Goal: Task Accomplishment & Management: Use online tool/utility

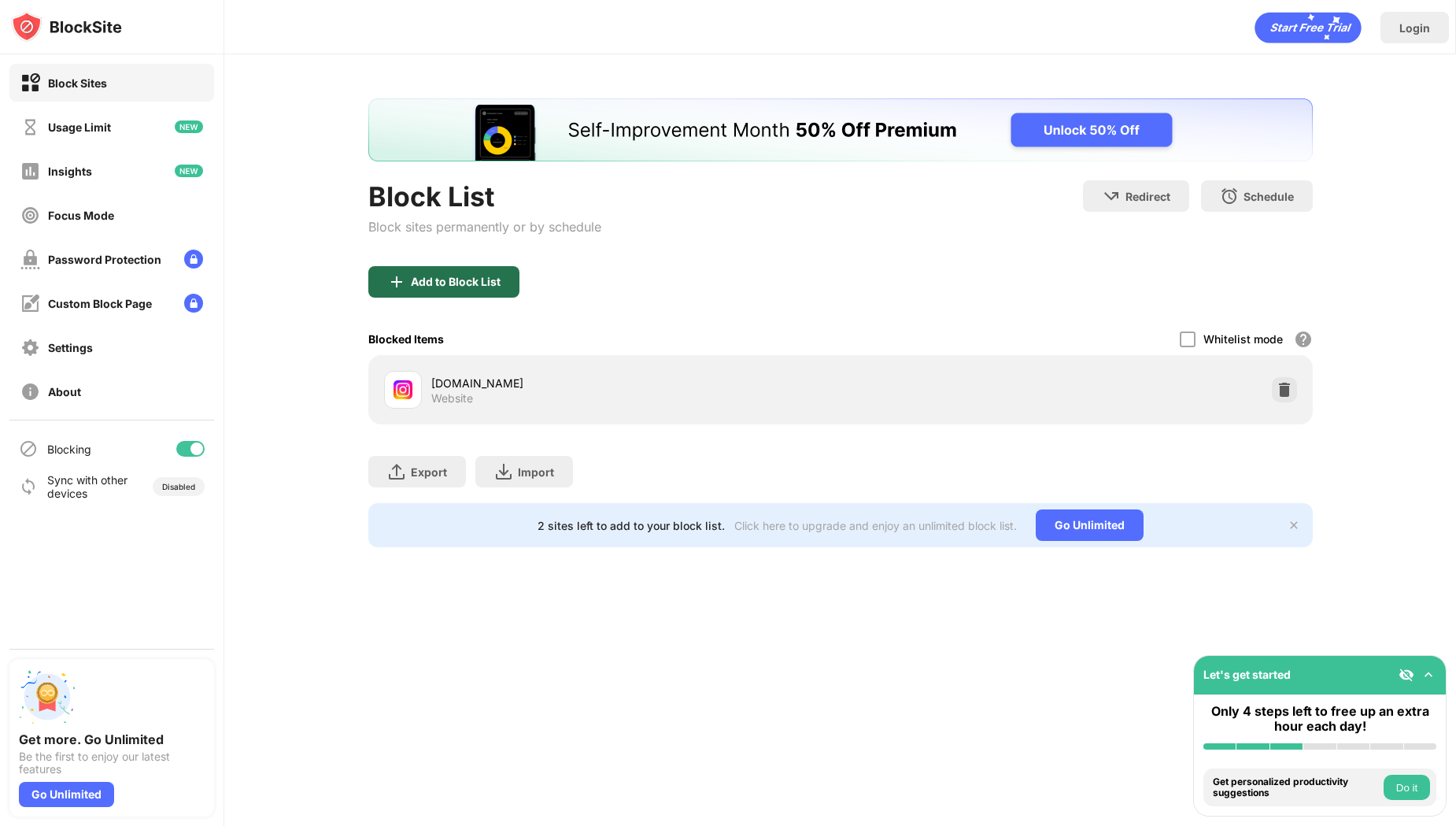
click at [425, 271] on div "Add to Block List" at bounding box center [444, 282] width 151 height 32
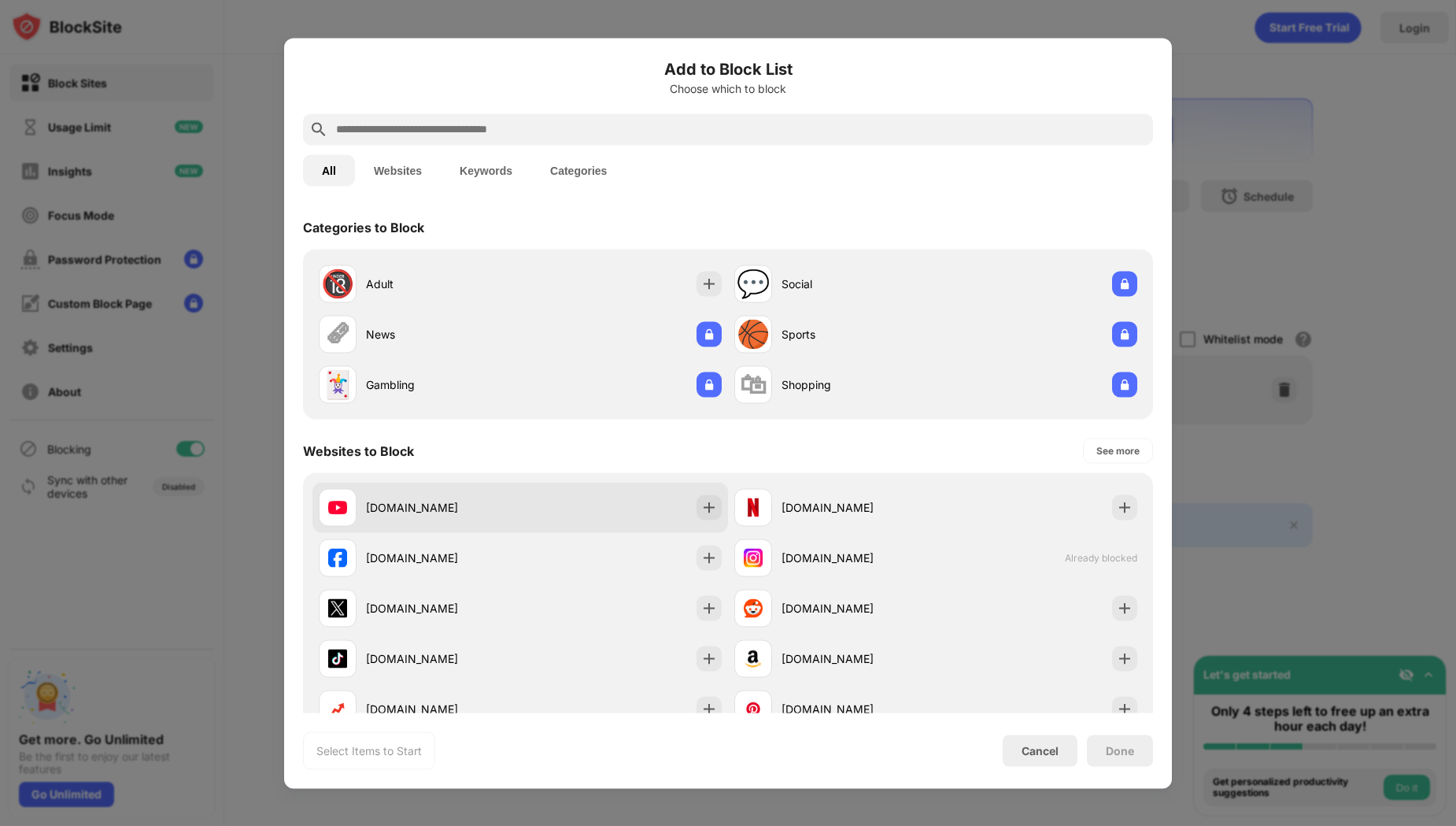
click at [516, 503] on div "[DOMAIN_NAME]" at bounding box center [442, 507] width 154 height 17
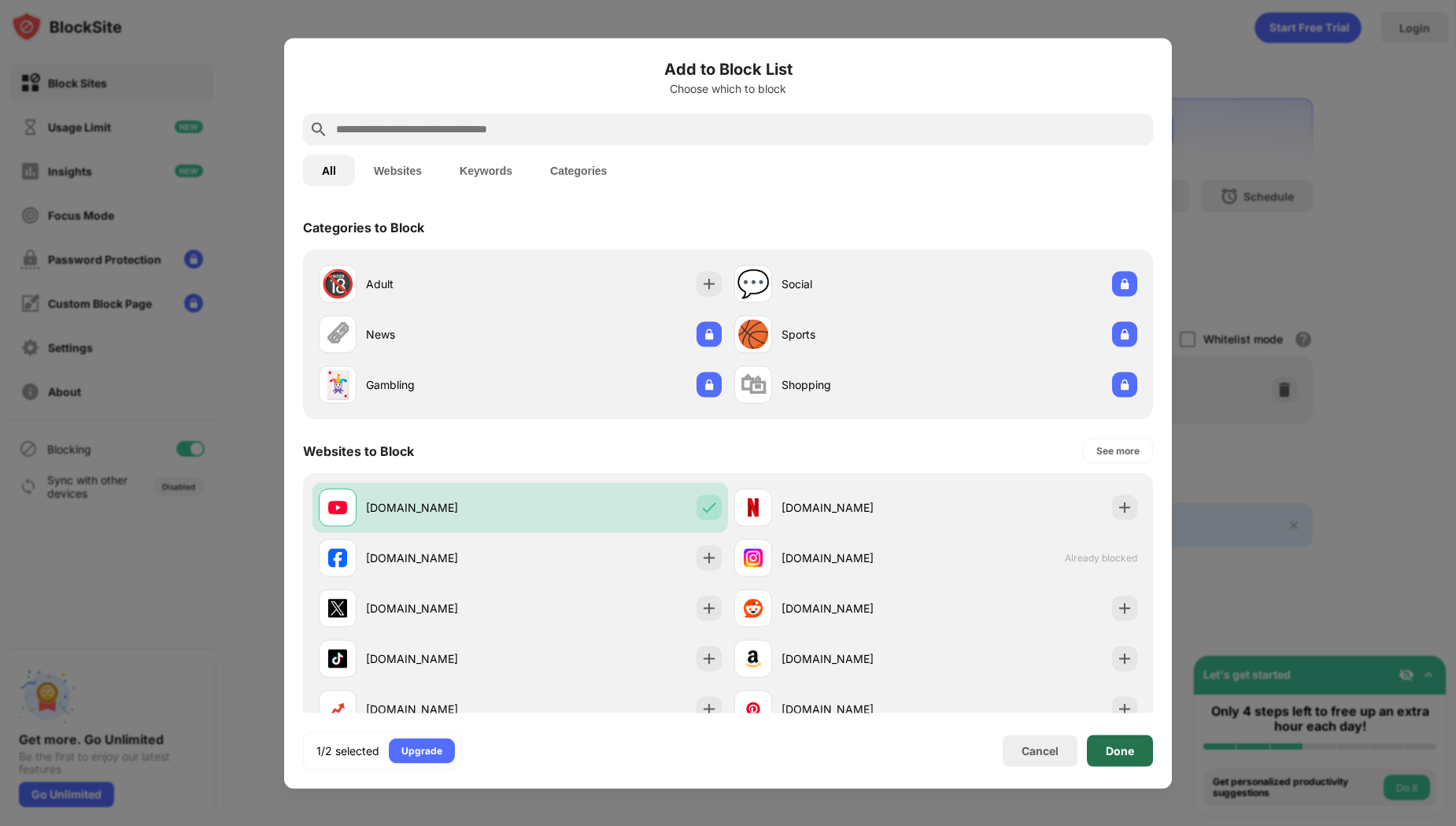
click at [1090, 743] on div "Done" at bounding box center [1120, 750] width 67 height 32
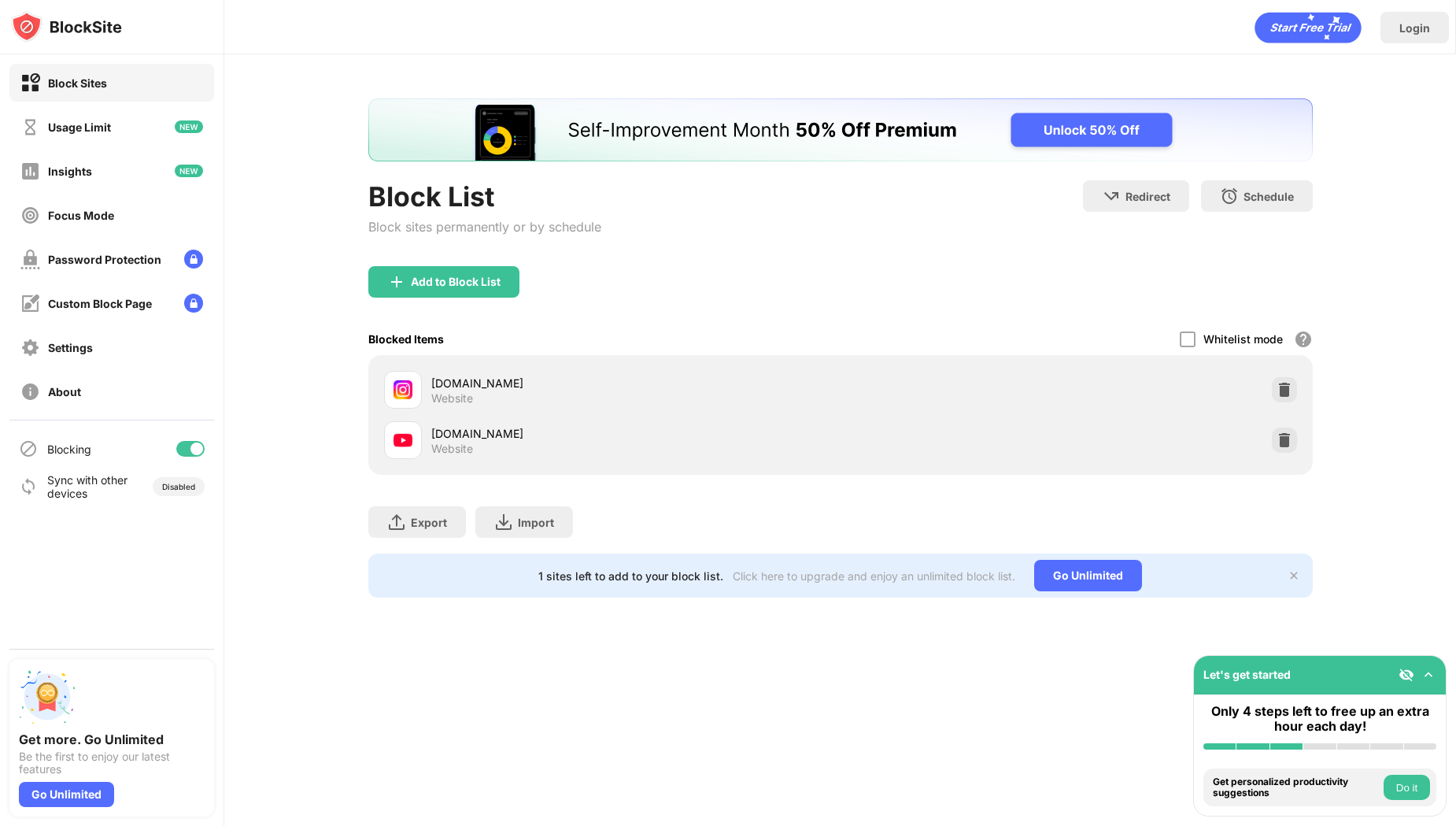
click at [1299, 444] on div "[DOMAIN_NAME] Website" at bounding box center [840, 439] width 925 height 51
click at [1285, 435] on img at bounding box center [1285, 440] width 16 height 16
